Goal: Information Seeking & Learning: Learn about a topic

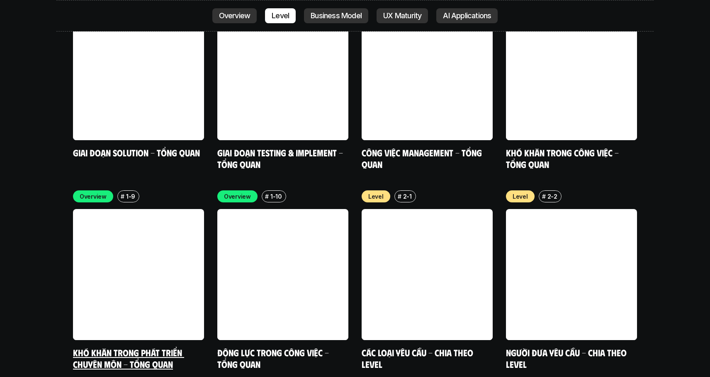
scroll to position [2741, 0]
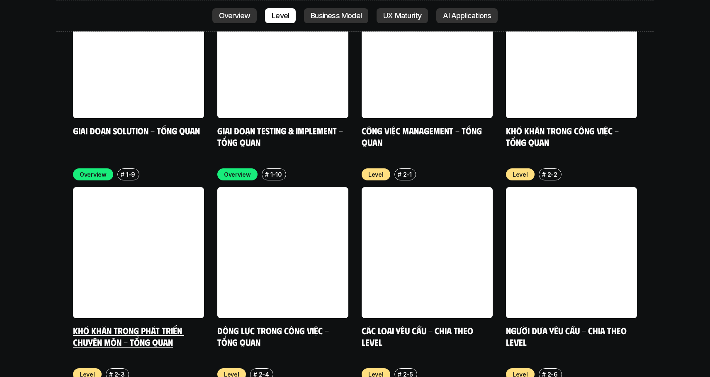
click at [153, 187] on link at bounding box center [138, 252] width 131 height 131
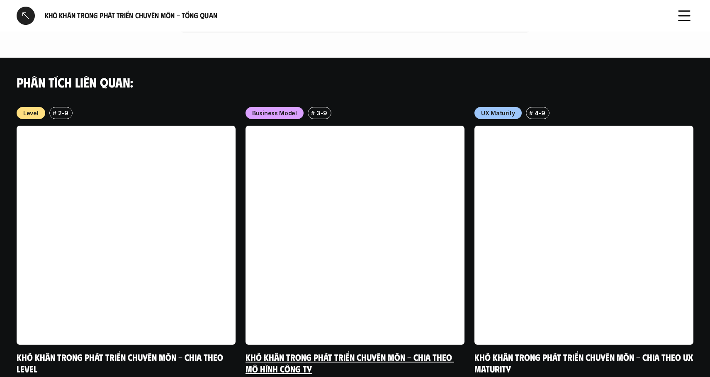
scroll to position [843, 0]
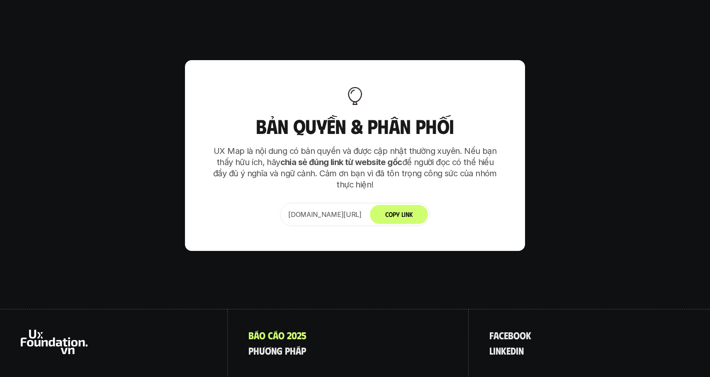
scroll to position [5206, 0]
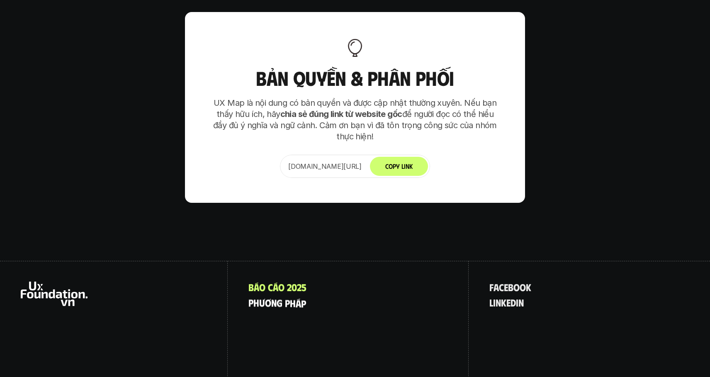
click at [274, 297] on p "p h ư ơ n g p h á p" at bounding box center [277, 302] width 58 height 11
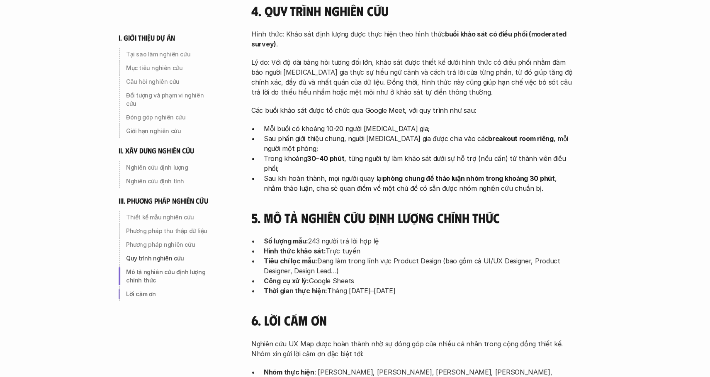
scroll to position [2675, 0]
